Goal: Check status: Check status

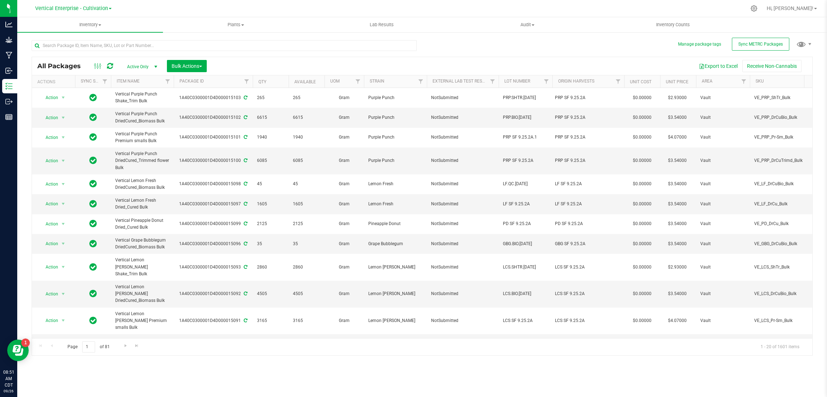
scroll to position [211, 0]
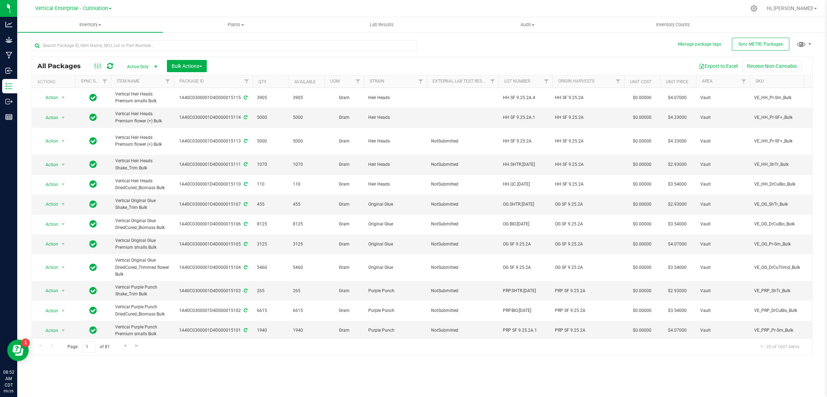
click at [499, 53] on div "All Packages Active Only Active Only Lab Samples Locked All External Internal B…" at bounding box center [422, 194] width 781 height 322
click at [128, 44] on input "text" at bounding box center [224, 45] width 385 height 11
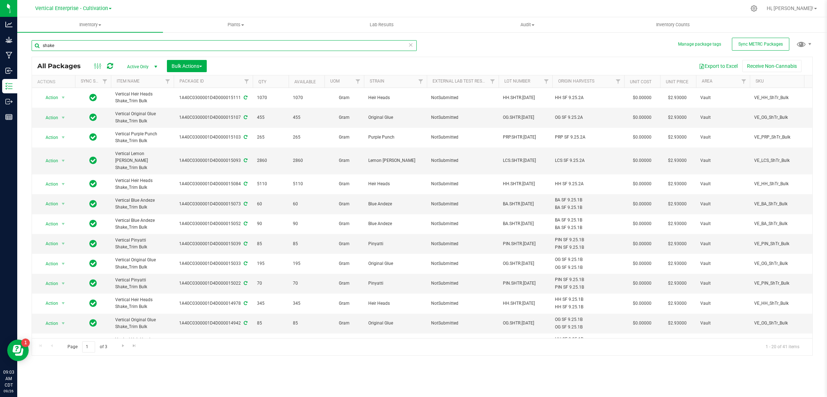
type input "shake"
click at [554, 45] on div "shake All Packages Active Only Active Only Lab Samples Locked All External Inte…" at bounding box center [422, 194] width 781 height 322
click at [412, 46] on icon at bounding box center [410, 44] width 5 height 9
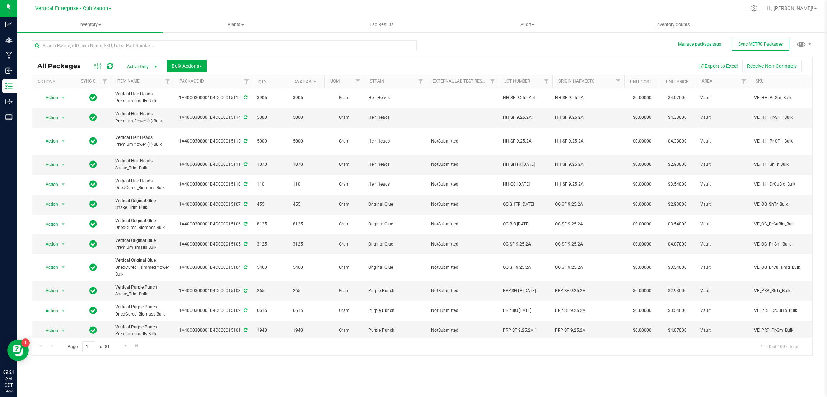
click at [460, 46] on div "All Packages Active Only Active Only Lab Samples Locked All External Internal B…" at bounding box center [422, 194] width 781 height 322
click at [80, 46] on input "text" at bounding box center [224, 45] width 385 height 11
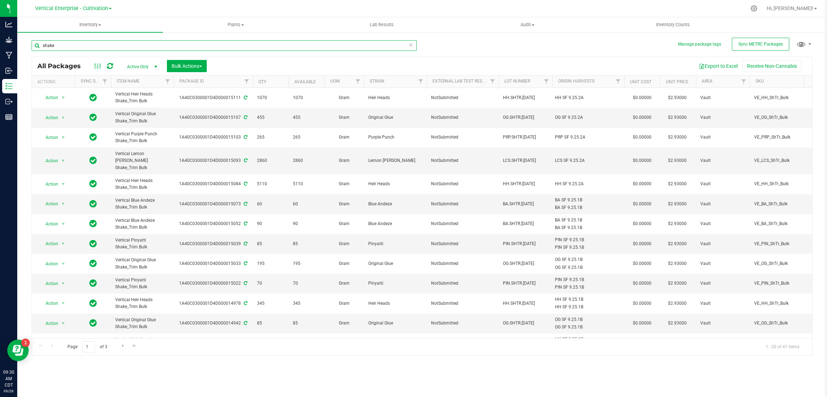
type input "shake"
click at [490, 52] on div "shake All Packages Active Only Active Only Lab Samples Locked All External Inte…" at bounding box center [422, 194] width 781 height 322
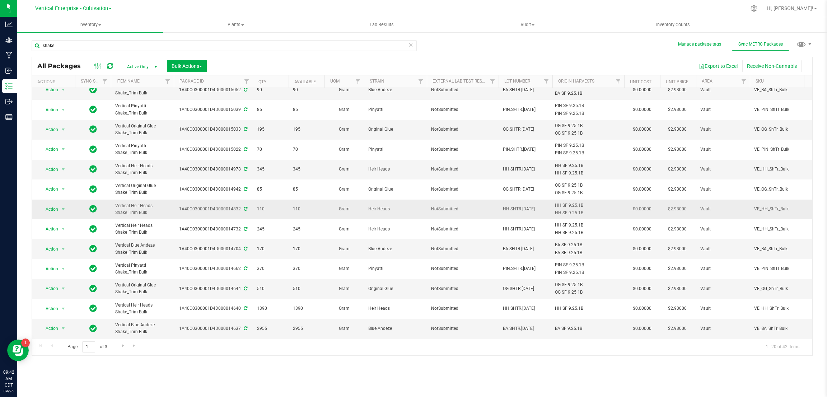
scroll to position [156, 0]
click at [132, 347] on span "Go to the last page" at bounding box center [134, 346] width 6 height 6
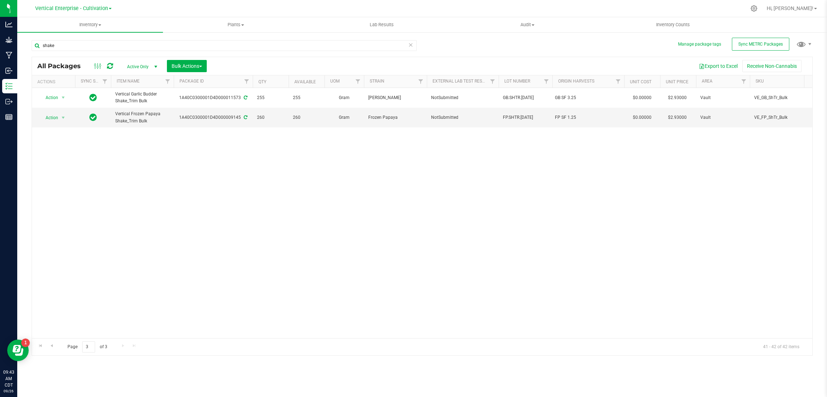
click at [108, 10] on link "Vertical Enterprise - Cultivation" at bounding box center [73, 8] width 76 height 7
click at [95, 33] on link "Vertical Enterprise - Manufacturing" at bounding box center [73, 35] width 105 height 10
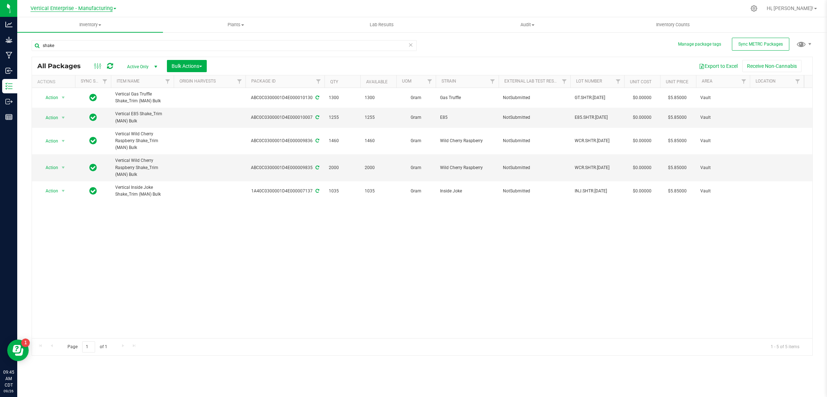
click at [107, 6] on span "Vertical Enterprise - Manufacturing" at bounding box center [72, 8] width 82 height 6
click at [99, 24] on link "Vertical Enterprise - Cultivation" at bounding box center [73, 25] width 105 height 10
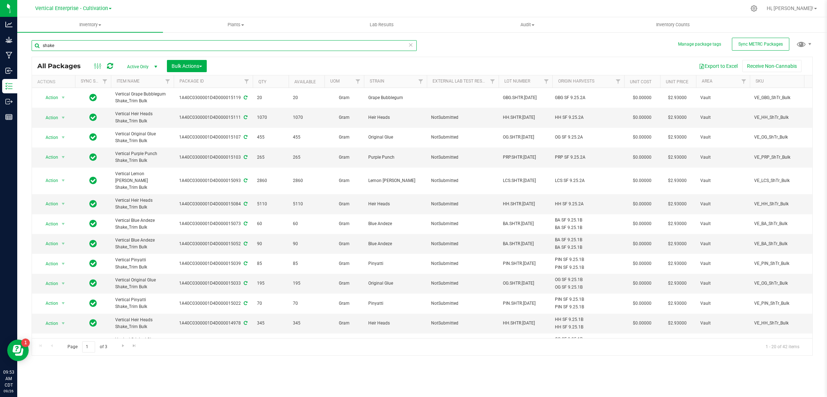
click at [67, 43] on input "shake" at bounding box center [224, 45] width 385 height 11
click at [104, 8] on span "Vertical Enterprise - Cultivation" at bounding box center [71, 8] width 73 height 6
click at [98, 34] on link "Vertical Enterprise - Manufacturing" at bounding box center [73, 35] width 105 height 10
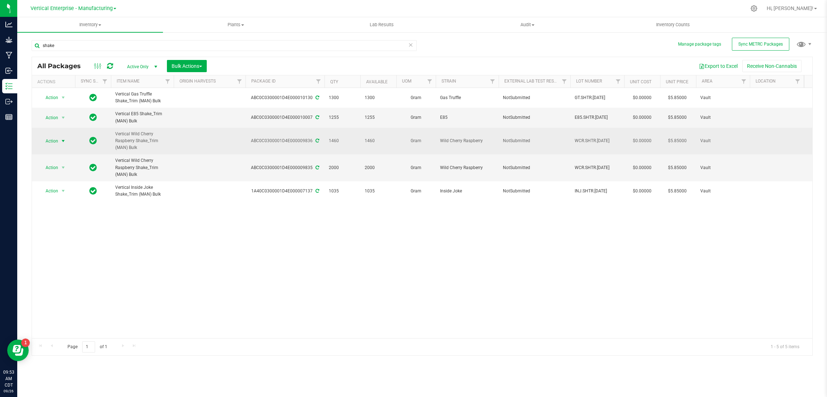
click at [45, 143] on span "Action" at bounding box center [48, 141] width 19 height 10
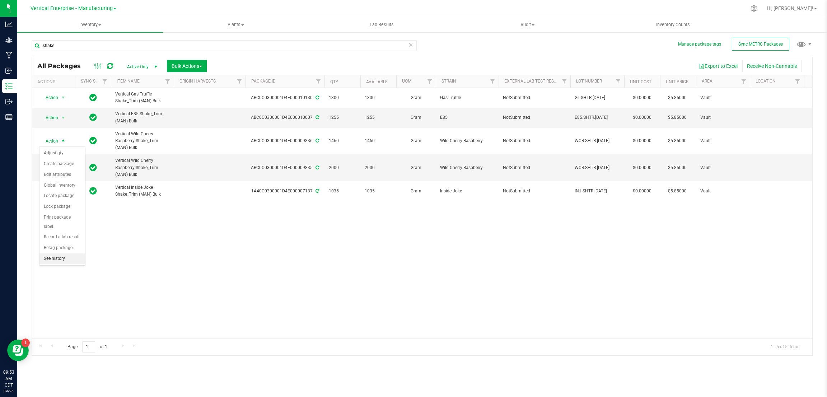
click at [55, 253] on li "See history" at bounding box center [62, 258] width 46 height 11
click at [61, 168] on span "select" at bounding box center [63, 168] width 6 height 6
click at [54, 280] on li "See history" at bounding box center [62, 285] width 46 height 11
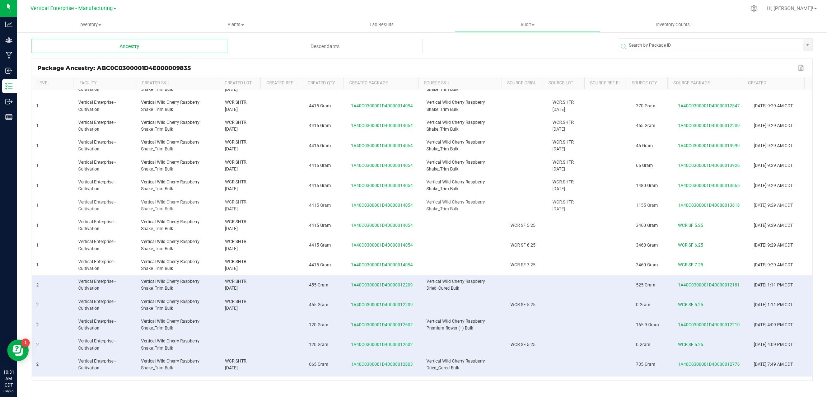
scroll to position [54, 0]
